Goal: Task Accomplishment & Management: Use online tool/utility

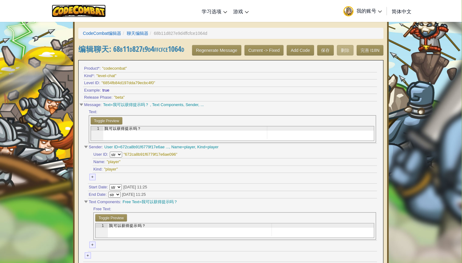
click at [81, 5] on img at bounding box center [79, 11] width 54 height 13
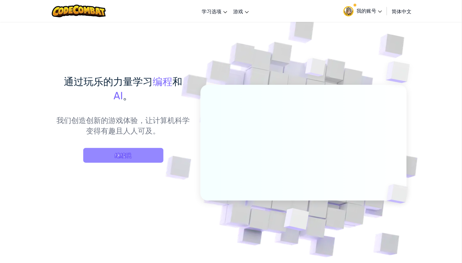
click at [138, 158] on span "继续玩" at bounding box center [123, 155] width 80 height 15
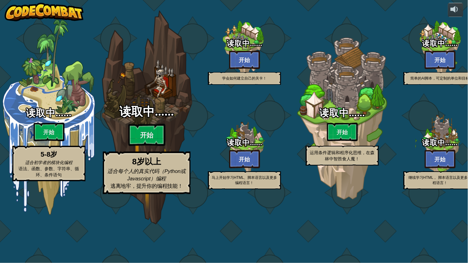
select select "zh-HANS"
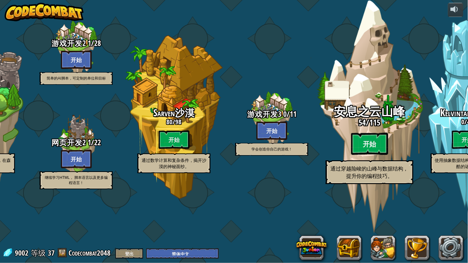
click at [353, 155] on btn "开始" at bounding box center [369, 144] width 37 height 22
select select "zh-HANS"
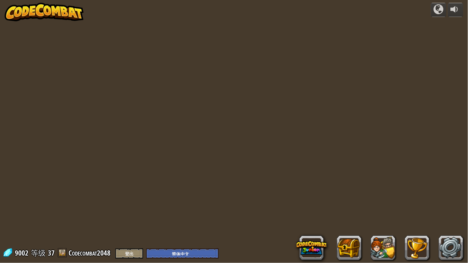
select select "zh-HANS"
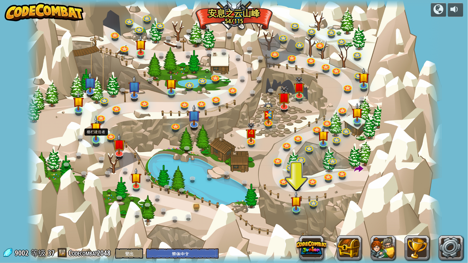
click at [96, 131] on img at bounding box center [96, 127] width 11 height 25
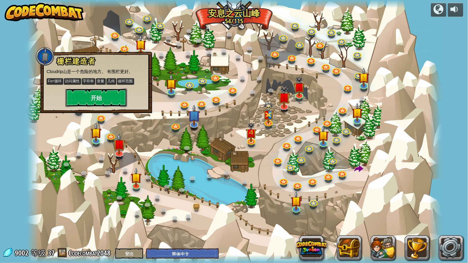
click at [106, 90] on button "开始" at bounding box center [96, 98] width 62 height 19
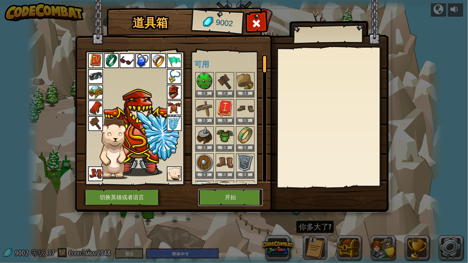
click at [220, 195] on button "开始" at bounding box center [230, 197] width 64 height 17
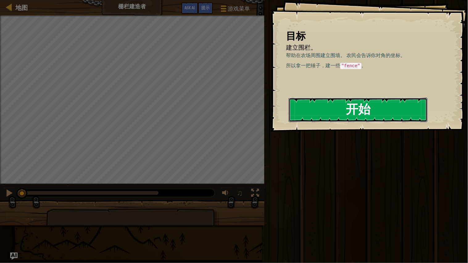
click at [344, 105] on button "开始" at bounding box center [358, 110] width 139 height 24
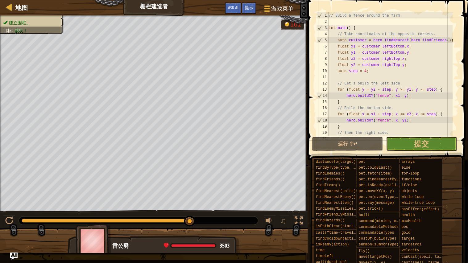
drag, startPoint x: 23, startPoint y: 224, endPoint x: 219, endPoint y: 216, distance: 196.1
click at [214, 218] on div at bounding box center [138, 221] width 239 height 8
click at [431, 140] on button "提交" at bounding box center [421, 144] width 71 height 14
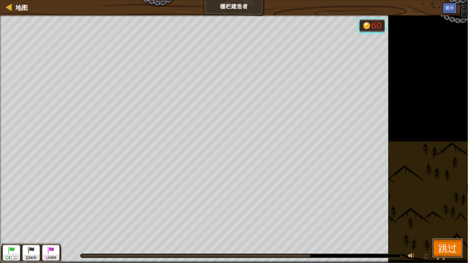
click at [443, 249] on span "跳过" at bounding box center [448, 248] width 19 height 13
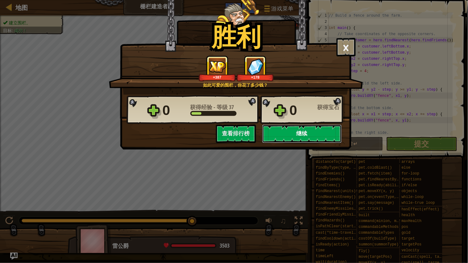
click at [288, 135] on button "继续" at bounding box center [302, 134] width 80 height 19
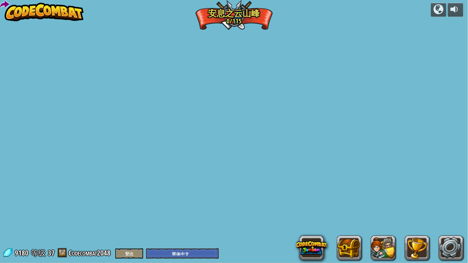
select select "zh-HANS"
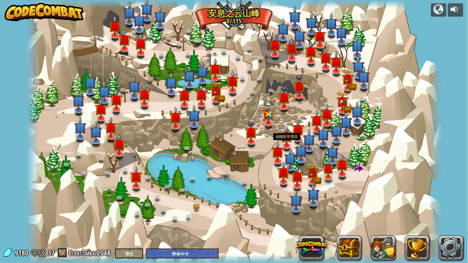
select select "zh-HANS"
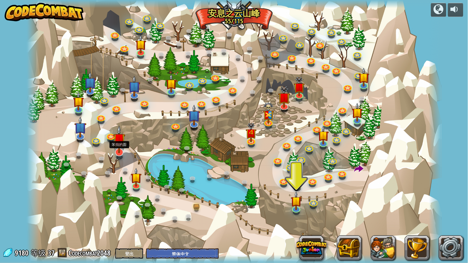
click at [119, 149] on img at bounding box center [119, 139] width 12 height 27
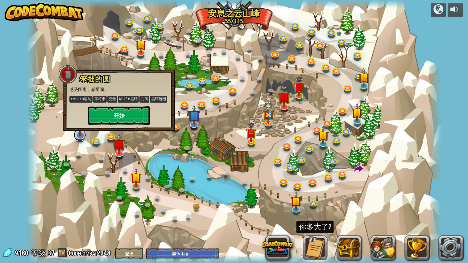
click at [79, 138] on link at bounding box center [80, 135] width 12 height 12
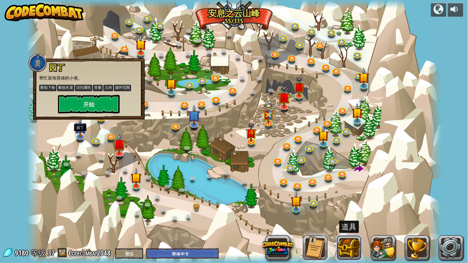
click at [348, 240] on button at bounding box center [349, 248] width 25 height 25
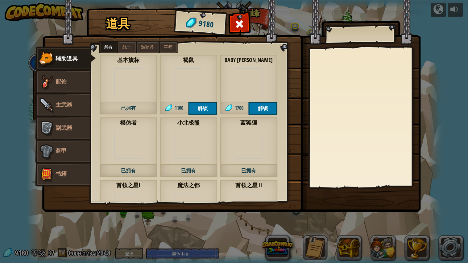
click at [238, 80] on img at bounding box center [249, 82] width 28 height 28
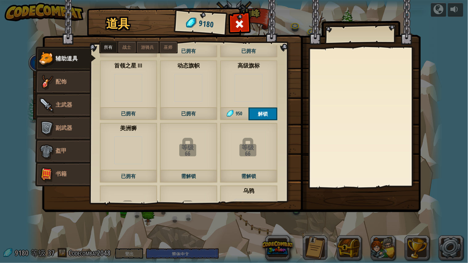
scroll to position [171, 0]
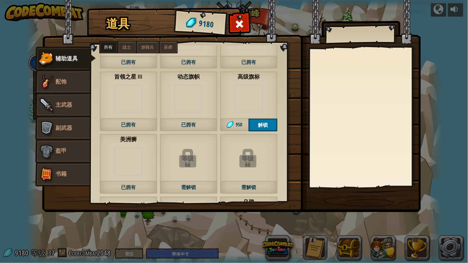
click at [251, 101] on img at bounding box center [249, 99] width 28 height 28
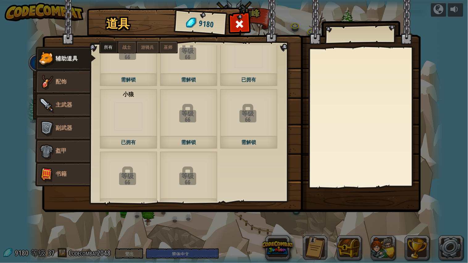
scroll to position [343, 0]
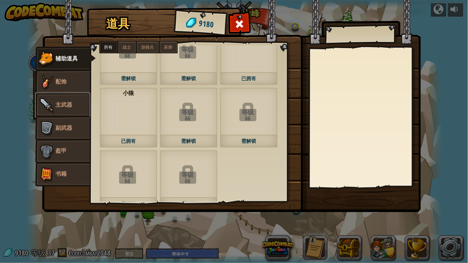
click at [63, 102] on span "主武器" at bounding box center [64, 105] width 17 height 8
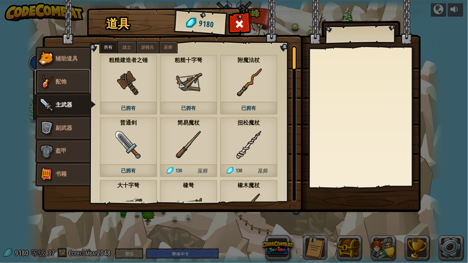
click at [68, 79] on link "配饰" at bounding box center [62, 82] width 55 height 25
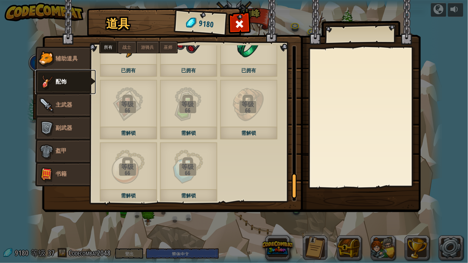
scroll to position [861, 0]
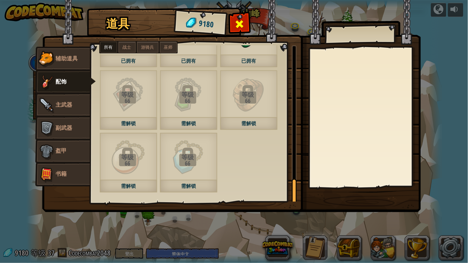
click at [240, 25] on span at bounding box center [239, 24] width 10 height 10
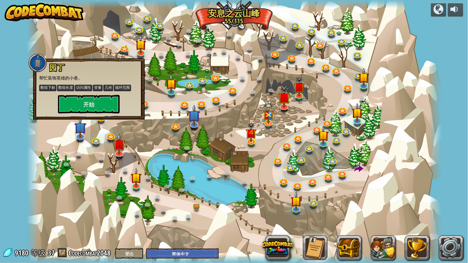
click at [28, 212] on div at bounding box center [33, 131] width 12 height 263
click at [62, 202] on div at bounding box center [234, 131] width 415 height 263
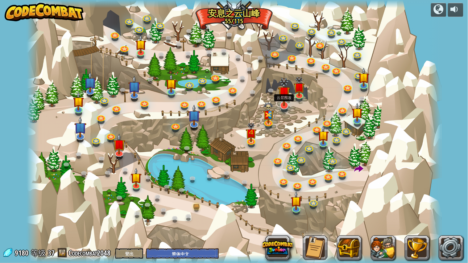
click at [287, 96] on img at bounding box center [284, 92] width 12 height 28
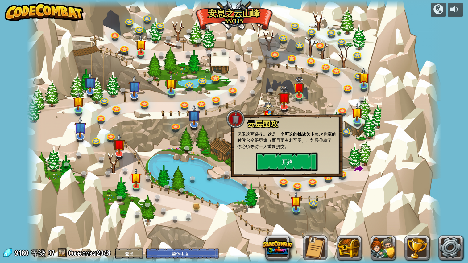
click at [51, 10] on img at bounding box center [44, 12] width 79 height 19
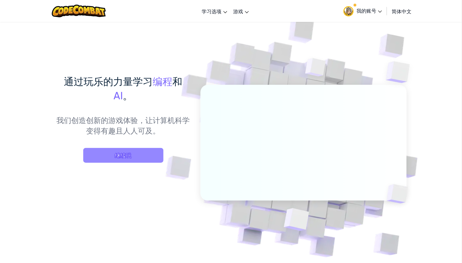
click at [147, 151] on span "继续玩" at bounding box center [123, 155] width 80 height 15
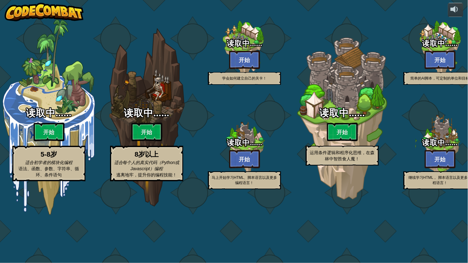
select select "zh-HANS"
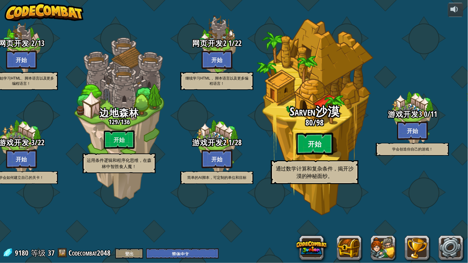
click at [310, 155] on btn "开始" at bounding box center [315, 144] width 37 height 22
select select "zh-HANS"
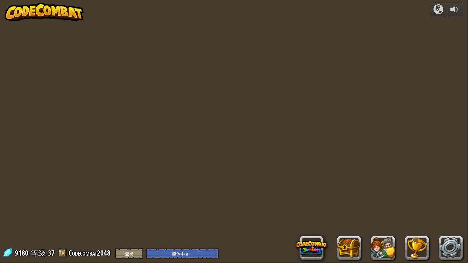
select select "zh-HANS"
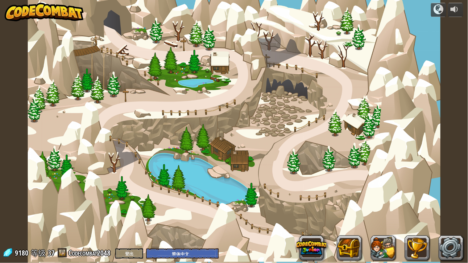
select select "zh-HANS"
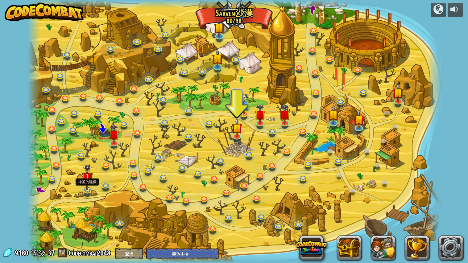
click at [88, 178] on img at bounding box center [87, 177] width 11 height 26
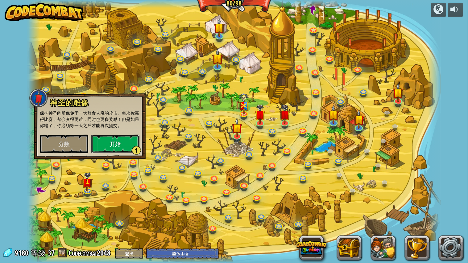
click at [110, 140] on button "开始 1" at bounding box center [115, 144] width 48 height 19
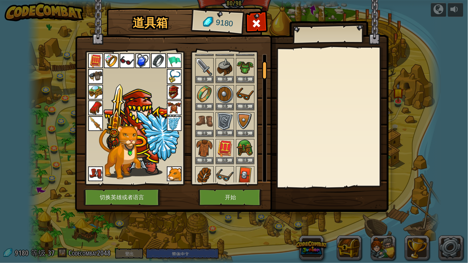
scroll to position [34, 0]
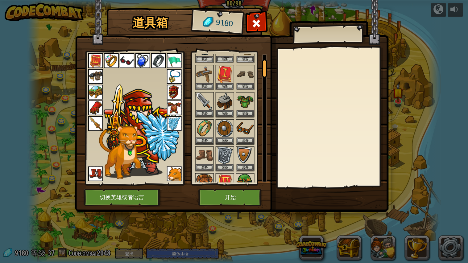
click at [160, 59] on img at bounding box center [158, 60] width 15 height 15
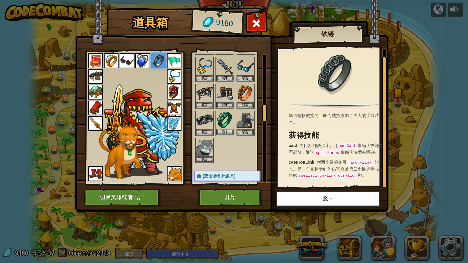
scroll to position [377, 0]
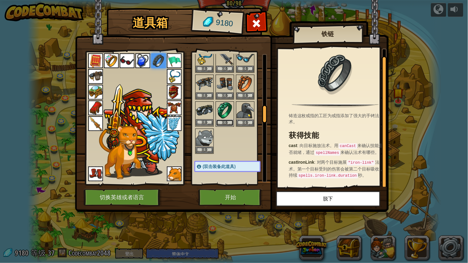
click at [223, 120] on button "装备" at bounding box center [224, 123] width 17 height 6
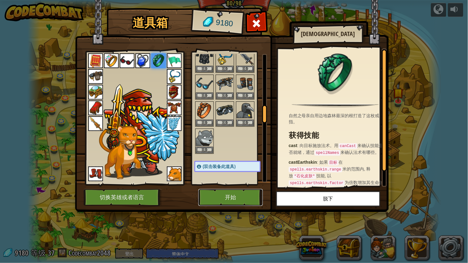
click at [220, 202] on button "开始" at bounding box center [230, 197] width 64 height 17
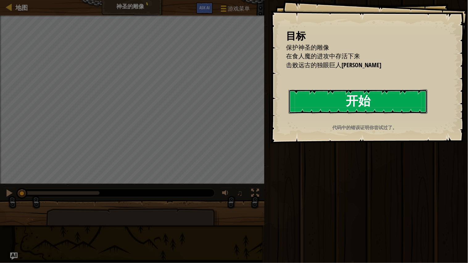
click at [366, 102] on button "开始" at bounding box center [358, 101] width 139 height 24
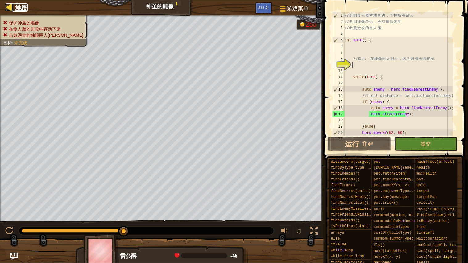
click at [8, 5] on div at bounding box center [10, 7] width 8 height 8
select select "zh-HANS"
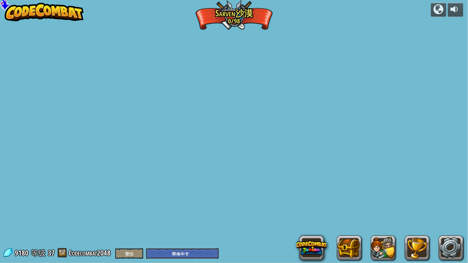
select select "zh-HANS"
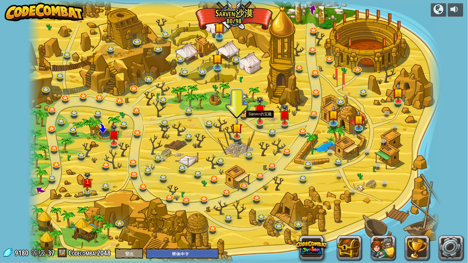
click at [262, 111] on img at bounding box center [260, 110] width 11 height 26
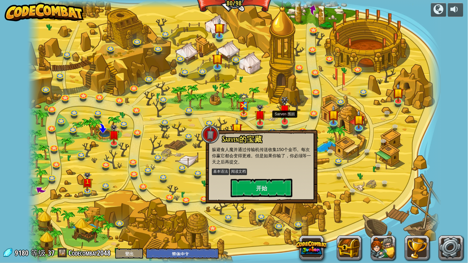
click at [284, 115] on img at bounding box center [285, 110] width 11 height 26
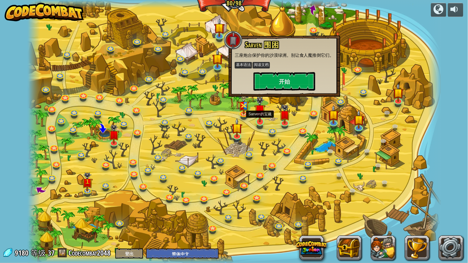
click at [257, 113] on img at bounding box center [260, 110] width 11 height 26
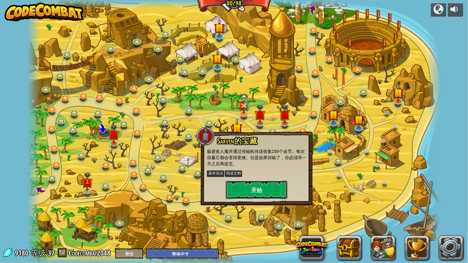
click at [262, 184] on button "开始" at bounding box center [257, 190] width 62 height 19
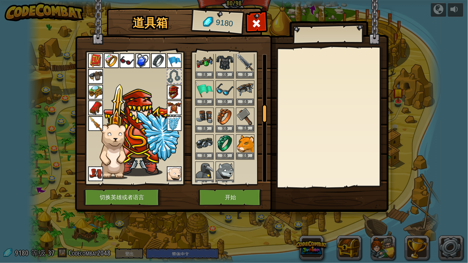
scroll to position [377, 0]
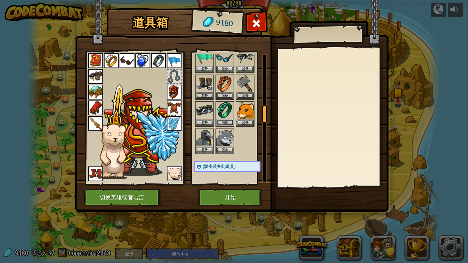
click at [228, 119] on button "装备" at bounding box center [224, 122] width 17 height 6
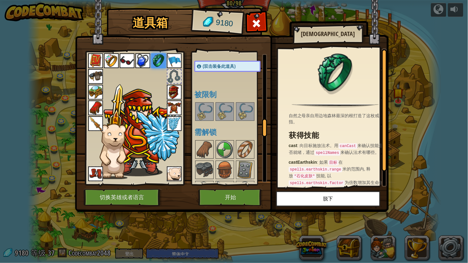
scroll to position [480, 0]
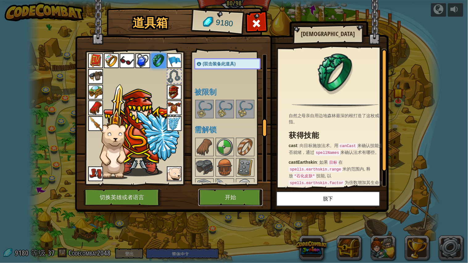
click at [228, 193] on button "开始" at bounding box center [230, 197] width 64 height 17
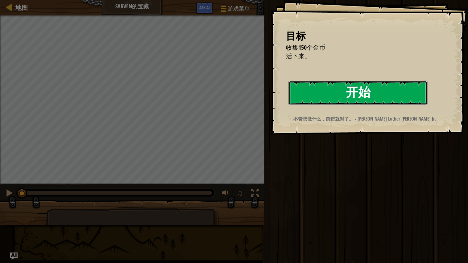
click at [375, 93] on button "开始" at bounding box center [358, 93] width 139 height 24
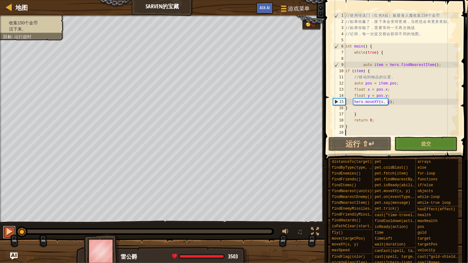
click at [8, 236] on button at bounding box center [9, 232] width 12 height 13
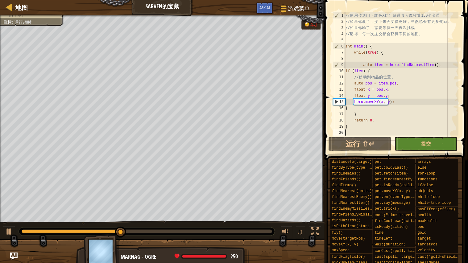
click at [437, 61] on div "// 使 用 传 送 门 （ 红 色 X 处 ） 躲 避 食 人 魔 收 集 150 个 金 币 // 如 果 你 赢 了 ， 接 下 来 会 变 得 更 难…" at bounding box center [401, 80] width 114 height 136
click at [440, 63] on div "// 使 用 传 送 门 （ 红 色 X 处 ） 躲 避 食 人 魔 收 集 150 个 金 币 // 如 果 你 赢 了 ， 接 下 来 会 变 得 更 难…" at bounding box center [401, 80] width 114 height 136
type textarea "auto item = hero.findNearestItem();"
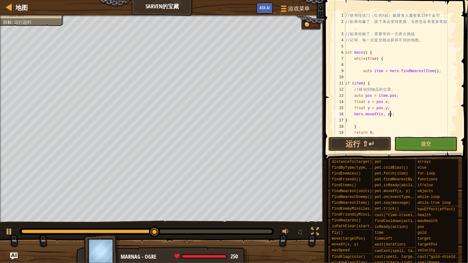
click at [398, 115] on div "// 使 用 传 送 门 （ 红 色 X 处 ） 躲 避 食 人 魔 收 集 150 个 金 币 // 如 果 你 赢 了 ， 接 下 来 会 变 得 更 难…" at bounding box center [398, 80] width 109 height 136
type textarea "hero.moveXY(x, y);"
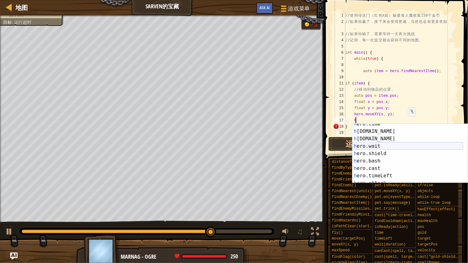
scroll to position [74, 0]
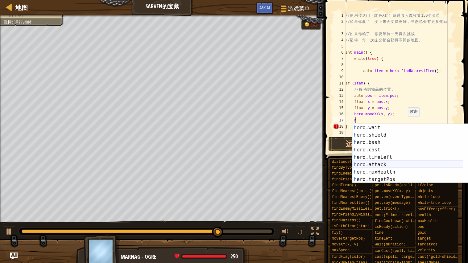
click at [384, 163] on div "h ero.wait 按 回 车 键 h ero.shield 按 回 车 键 h ero.bash 按 回 车 键 h ero.cast 按 回 车 键 h…" at bounding box center [408, 161] width 111 height 74
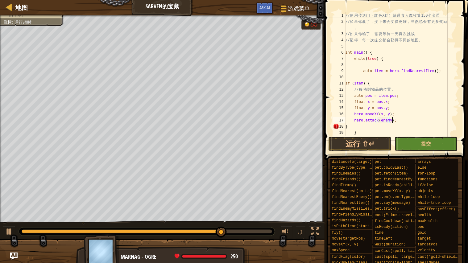
click at [403, 118] on div "// 使 用 传 送 门 （ 红 色 X 处 ） 躲 避 食 人 魔 收 集 150 个 金 币 // 如 果 你 赢 了 ， 接 下 来 会 变 得 更 难…" at bounding box center [398, 80] width 109 height 136
click at [431, 72] on div "// 使 用 传 送 门 （ 红 色 X 处 ） 躲 避 食 人 魔 收 集 150 个 金 币 // 如 果 你 赢 了 ， 接 下 来 会 变 得 更 难…" at bounding box center [398, 80] width 109 height 136
type textarea "auto item = hero.findNearestItem();"
click at [436, 72] on div "// 使 用 传 送 门 （ 红 色 X 处 ） 躲 避 食 人 魔 收 集 150 个 金 币 // 如 果 你 赢 了 ， 接 下 来 会 变 得 更 难…" at bounding box center [398, 80] width 109 height 136
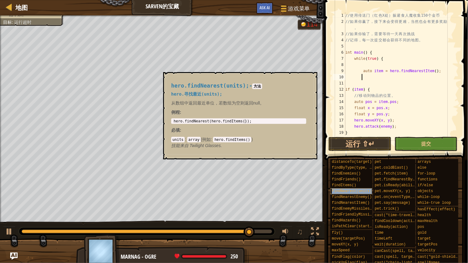
click at [367, 193] on div "findNearest(units)" at bounding box center [353, 192] width 47 height 6
click at [367, 195] on span "findNearestEnemy()" at bounding box center [352, 197] width 40 height 4
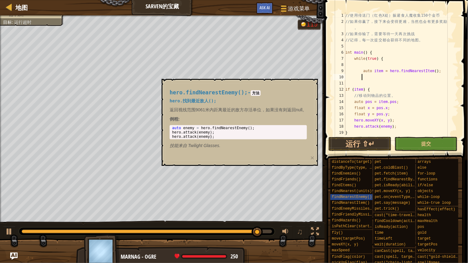
type textarea "auto enemy = hero.findNearestEnemy();"
click at [119, 0] on body "地图 Sarven的宝藏 游戏菜单 完成 Ask AI 1 ההההההההההההההההההההההההההההההההההההההההההההההההה…" at bounding box center [234, 0] width 468 height 0
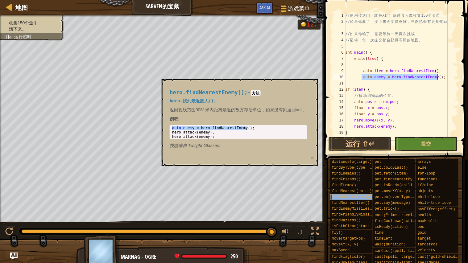
click at [354, 198] on span "findNearestEnemy()" at bounding box center [352, 197] width 40 height 4
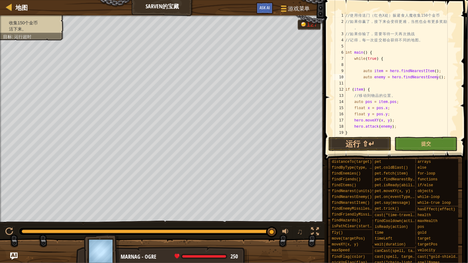
click at [359, 151] on span at bounding box center [397, 71] width 148 height 178
click at [358, 144] on button "运行 ⇧↵" at bounding box center [360, 144] width 63 height 14
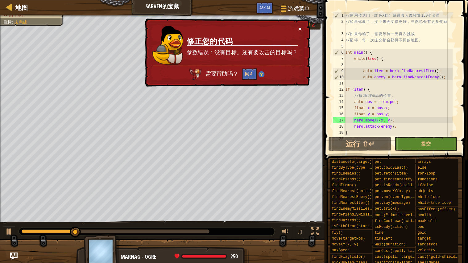
click at [300, 26] on button "×" at bounding box center [300, 29] width 4 height 6
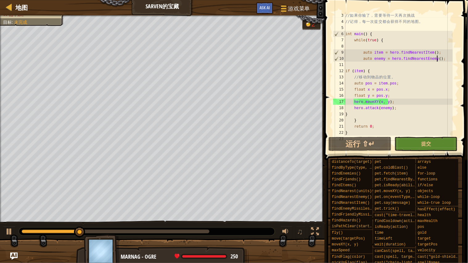
scroll to position [19, 0]
drag, startPoint x: 397, startPoint y: 107, endPoint x: 355, endPoint y: 106, distance: 42.3
click at [355, 106] on div "// 如 果 你 输 了 ， 需 要 等 待 一 天 再 次 挑 战 // 记 得 ， 每 一 次 提 交 都 会 获 得 不 同 的 地 图 。 int m…" at bounding box center [398, 80] width 109 height 136
drag, startPoint x: 376, startPoint y: 104, endPoint x: 383, endPoint y: 107, distance: 6.8
click at [383, 107] on div "// 如 果 你 输 了 ， 需 要 等 待 一 天 再 次 挑 战 // 记 得 ， 每 一 次 提 交 都 会 获 得 不 同 的 地 图 。 int m…" at bounding box center [398, 80] width 109 height 136
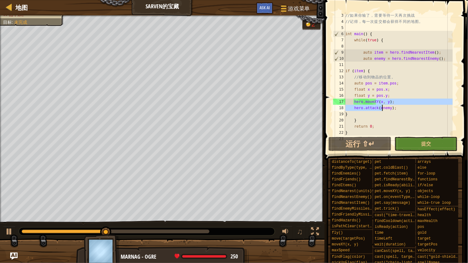
click at [397, 108] on div "// 如 果 你 输 了 ， 需 要 等 待 一 天 再 次 挑 战 // 记 得 ， 每 一 次 提 交 都 会 获 得 不 同 的 地 图 。 int m…" at bounding box center [398, 80] width 109 height 136
drag, startPoint x: 397, startPoint y: 108, endPoint x: 356, endPoint y: 107, distance: 41.0
click at [356, 107] on div "// 如 果 你 输 了 ， 需 要 等 待 一 天 再 次 挑 战 // 记 得 ， 每 一 次 提 交 都 会 获 得 不 同 的 地 图 。 int m…" at bounding box center [398, 80] width 109 height 136
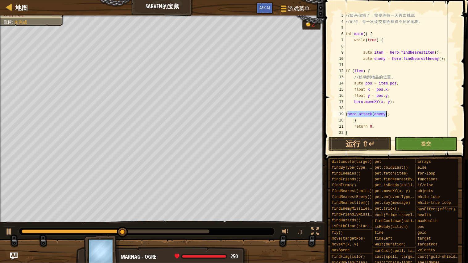
click at [348, 113] on div "// 如 果 你 输 了 ， 需 要 等 待 一 天 再 次 挑 战 // 记 得 ， 每 一 次 提 交 都 会 获 得 不 同 的 地 图 。 int m…" at bounding box center [398, 73] width 109 height 123
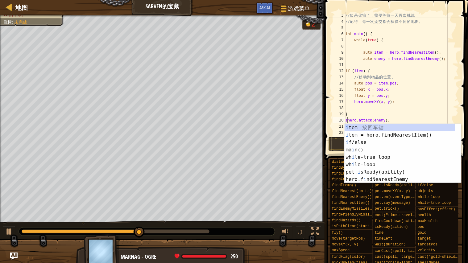
scroll to position [0, 0]
click at [360, 140] on div "i tem 按 回 车 键 i tem = hero.findNearestItem() 按 回 车 键 i f/else 按 回 车 键 ma i n() …" at bounding box center [400, 161] width 111 height 74
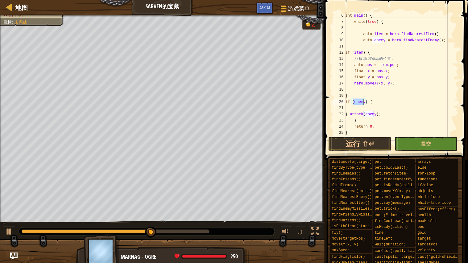
scroll to position [37, 0]
drag, startPoint x: 386, startPoint y: 113, endPoint x: 350, endPoint y: 113, distance: 36.1
click at [350, 113] on div "int main ( ) { while ( true ) { auto item = hero . findNearestItem ( ) ; auto e…" at bounding box center [398, 80] width 109 height 136
type textarea "}.attack(enemy);"
click at [355, 114] on div "int main ( ) { while ( true ) { auto item = hero . findNearestItem ( ) ; auto e…" at bounding box center [398, 80] width 109 height 136
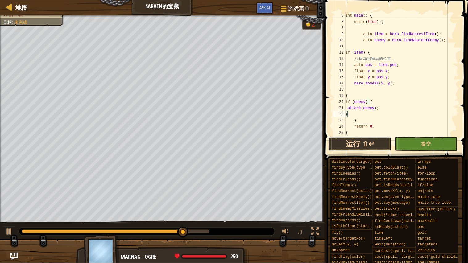
click at [372, 142] on button "运行 ⇧↵" at bounding box center [360, 144] width 63 height 14
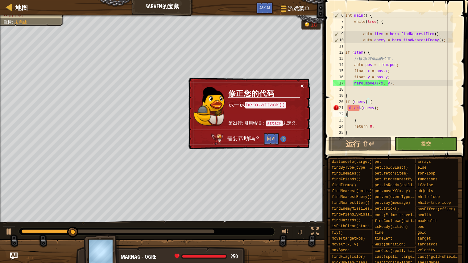
click at [301, 84] on button "×" at bounding box center [303, 86] width 4 height 6
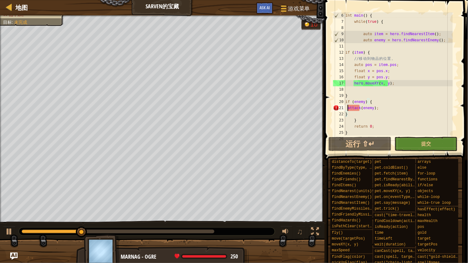
click at [348, 106] on div "int main ( ) { while ( true ) { auto item = hero . findNearestItem ( ) ; auto e…" at bounding box center [398, 80] width 109 height 136
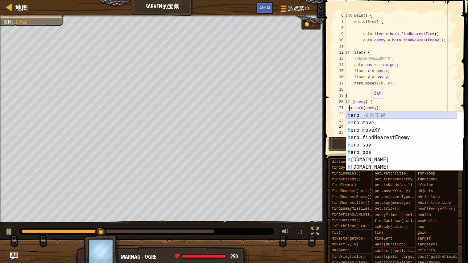
click at [383, 117] on div "h ero 按 回 车 键 h ero.move 按 回 车 键 h ero.moveXY 按 回 车 键 h ero.findNearestEnemy 按 …" at bounding box center [401, 149] width 111 height 74
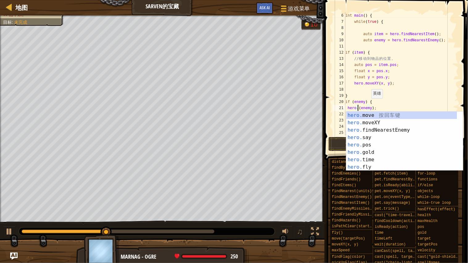
scroll to position [2, 1]
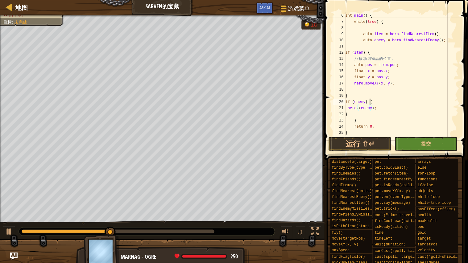
click at [393, 100] on div "int main ( ) { while ( true ) { auto item = hero . findNearestItem ( ) ; auto e…" at bounding box center [398, 80] width 109 height 136
click at [367, 141] on button "运行 ⇧↵" at bounding box center [360, 144] width 63 height 14
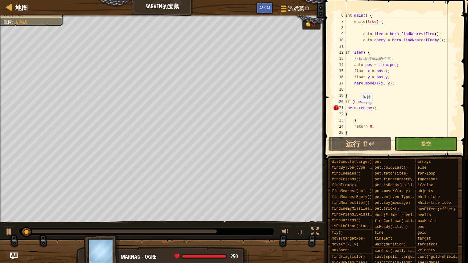
click at [358, 109] on div "int main ( ) { while ( true ) { auto item = hero . findNearestItem ( ) ; auto e…" at bounding box center [398, 80] width 109 height 136
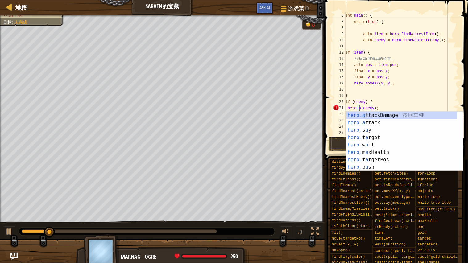
scroll to position [2, 1]
click at [405, 126] on div "hero.a ttackDamage 按 回 车 键 hero.a ttack 按 回 车 键 hero. s a y 按 回 车 键 hero. t a r…" at bounding box center [401, 149] width 111 height 74
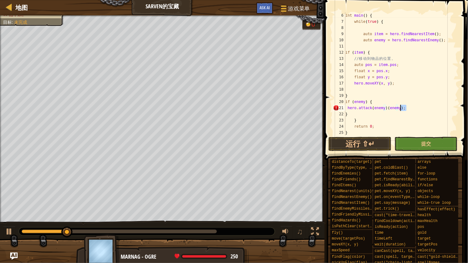
drag, startPoint x: 406, startPoint y: 107, endPoint x: 402, endPoint y: 109, distance: 3.9
click at [402, 109] on div "int main ( ) { while ( true ) { auto item = hero . findNearestItem ( ) ; auto e…" at bounding box center [398, 80] width 109 height 136
drag, startPoint x: 398, startPoint y: 110, endPoint x: 385, endPoint y: 108, distance: 13.4
click at [385, 108] on div "int main ( ) { while ( true ) { auto item = hero . findNearestItem ( ) ; auto e…" at bounding box center [398, 80] width 109 height 136
type textarea "hero.attack(enemy);"
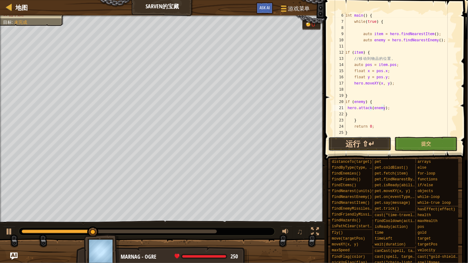
click at [370, 141] on button "运行 ⇧↵" at bounding box center [360, 144] width 63 height 14
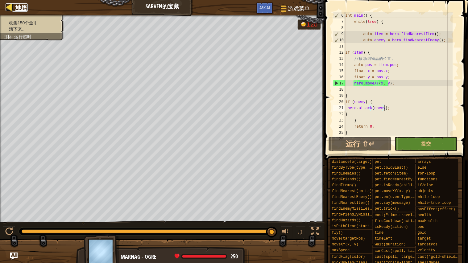
click at [11, 4] on div at bounding box center [10, 7] width 8 height 8
select select "zh-HANS"
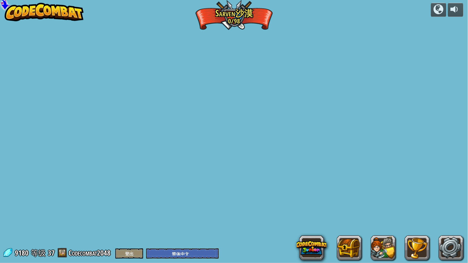
select select "zh-HANS"
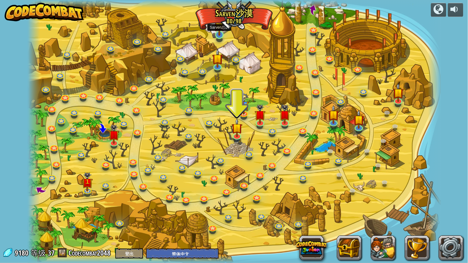
click at [220, 33] on img at bounding box center [219, 23] width 11 height 25
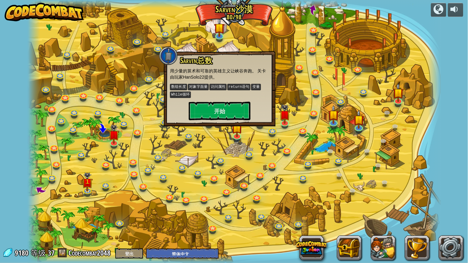
click at [238, 47] on div at bounding box center [234, 131] width 413 height 263
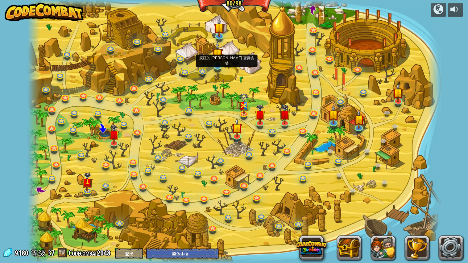
click at [216, 66] on img at bounding box center [217, 53] width 11 height 25
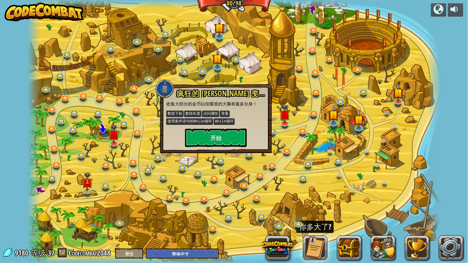
click at [255, 64] on div at bounding box center [234, 131] width 413 height 263
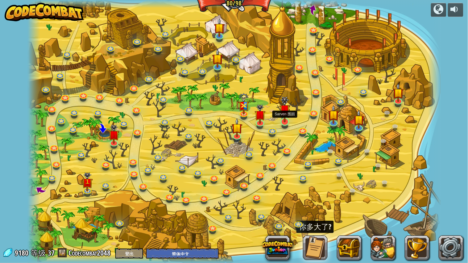
click at [288, 113] on img at bounding box center [285, 110] width 11 height 26
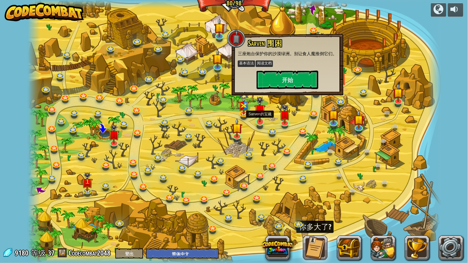
click at [264, 114] on img at bounding box center [260, 110] width 11 height 26
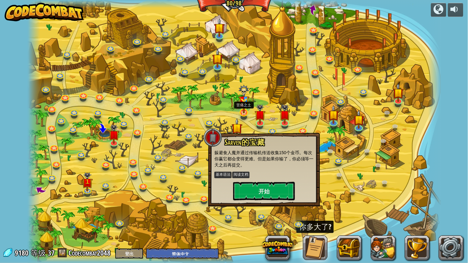
click at [240, 107] on img at bounding box center [244, 99] width 11 height 29
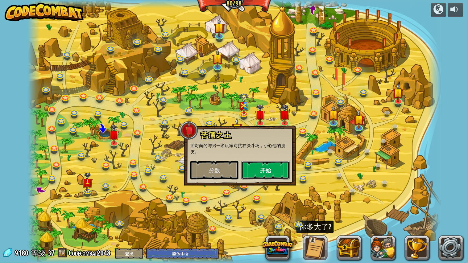
click at [260, 167] on button "开始" at bounding box center [266, 170] width 48 height 19
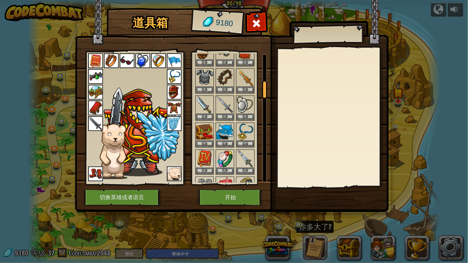
scroll to position [205, 0]
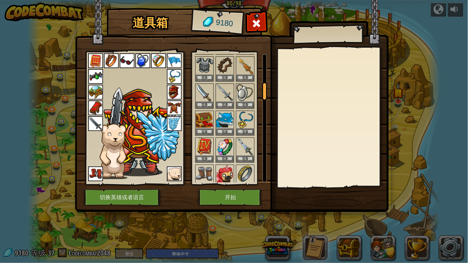
click at [93, 118] on img at bounding box center [95, 123] width 15 height 15
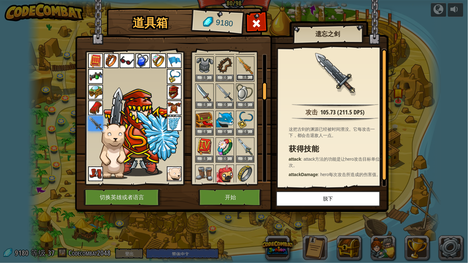
click at [250, 76] on button "装备" at bounding box center [245, 77] width 17 height 6
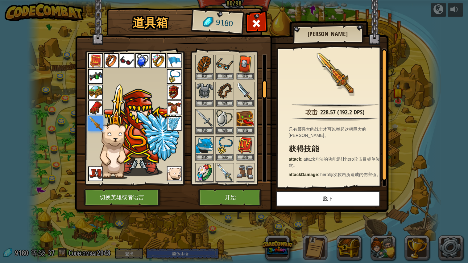
drag, startPoint x: 237, startPoint y: 113, endPoint x: 240, endPoint y: 114, distance: 3.1
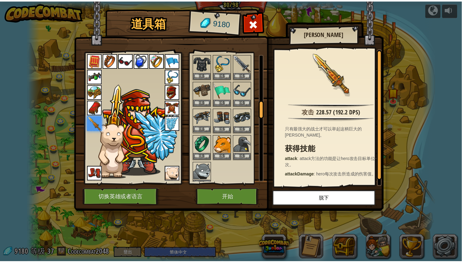
scroll to position [343, 0]
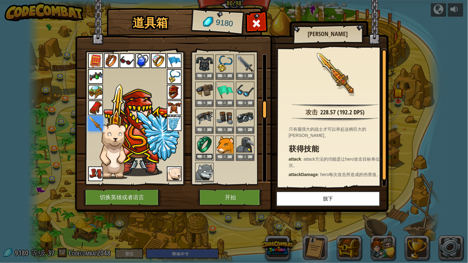
click at [208, 154] on button "装备" at bounding box center [204, 157] width 17 height 6
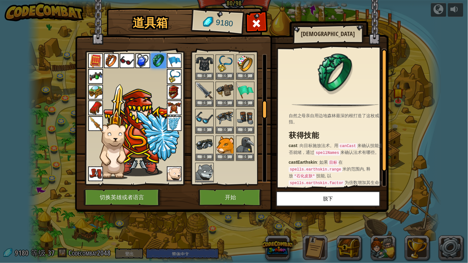
click at [111, 56] on img at bounding box center [111, 60] width 15 height 15
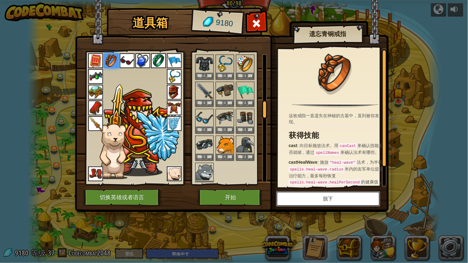
click at [332, 196] on button "脱下" at bounding box center [328, 198] width 104 height 15
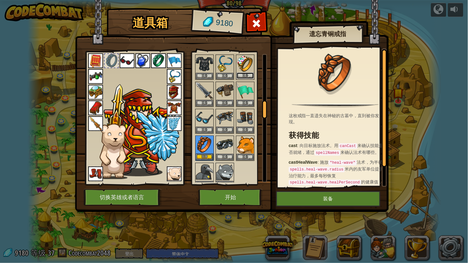
click at [247, 73] on button "装备" at bounding box center [245, 76] width 17 height 6
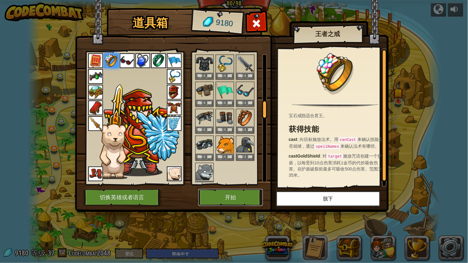
click at [226, 196] on button "开始" at bounding box center [230, 197] width 64 height 17
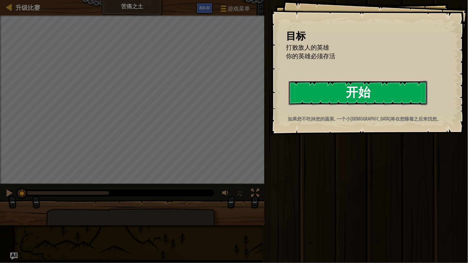
click at [329, 91] on button "开始" at bounding box center [358, 93] width 139 height 24
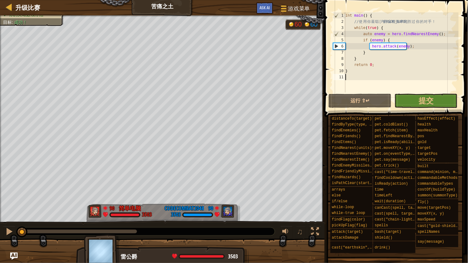
drag, startPoint x: 124, startPoint y: 227, endPoint x: 0, endPoint y: 223, distance: 124.4
click at [0, 223] on div "♫" at bounding box center [162, 230] width 325 height 19
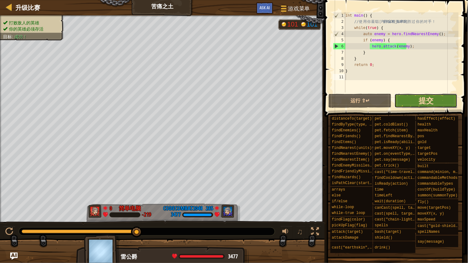
click at [427, 99] on span "提交" at bounding box center [426, 101] width 15 height 10
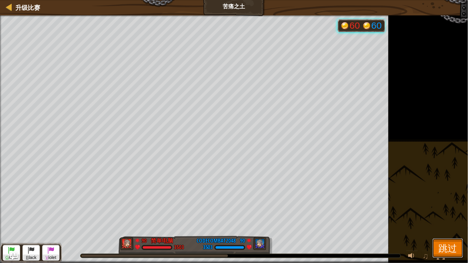
click at [448, 244] on span "跳过" at bounding box center [448, 248] width 19 height 13
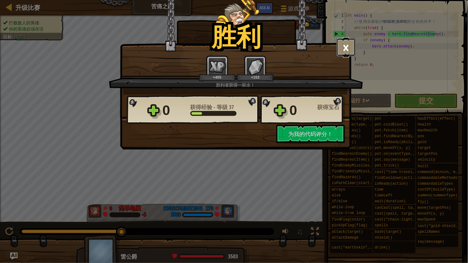
click at [344, 50] on button "×" at bounding box center [346, 47] width 19 height 19
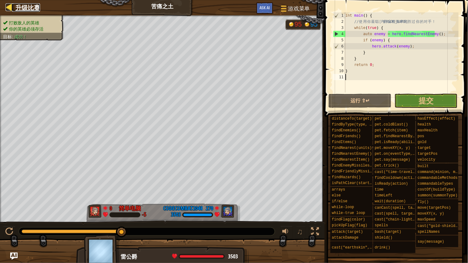
click at [8, 11] on div at bounding box center [10, 7] width 8 height 8
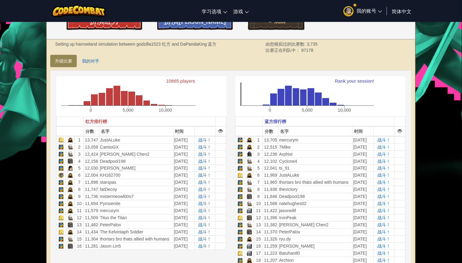
scroll to position [103, 0]
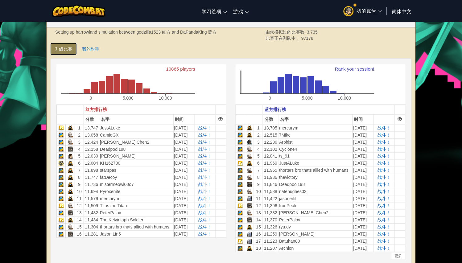
click at [58, 44] on link "升级比赛" at bounding box center [63, 49] width 27 height 12
click at [60, 48] on link "升级比赛" at bounding box center [63, 49] width 27 height 12
click at [85, 49] on link "我的对手" at bounding box center [90, 49] width 27 height 12
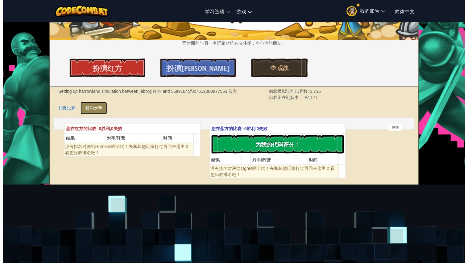
scroll to position [34, 0]
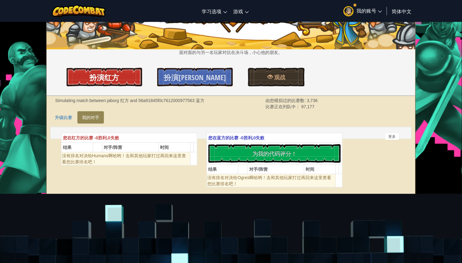
click at [118, 78] on link "扮演红方" at bounding box center [105, 77] width 76 height 19
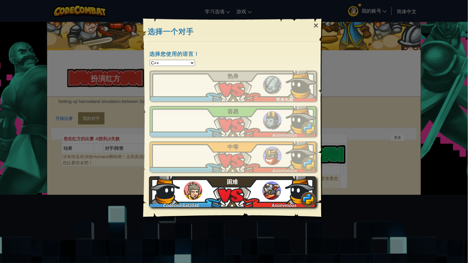
click at [305, 189] on img at bounding box center [300, 188] width 31 height 31
